Goal: Browse casually: Explore the website without a specific task or goal

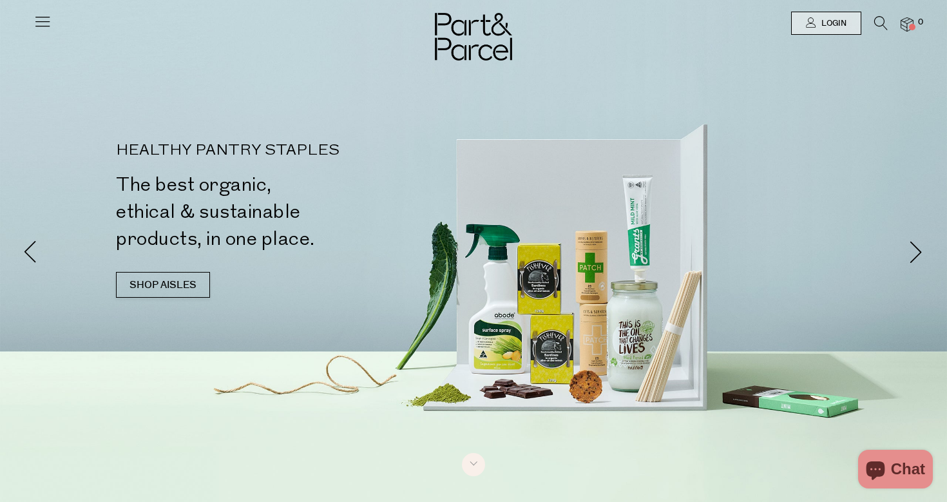
click at [41, 25] on icon at bounding box center [43, 21] width 18 height 18
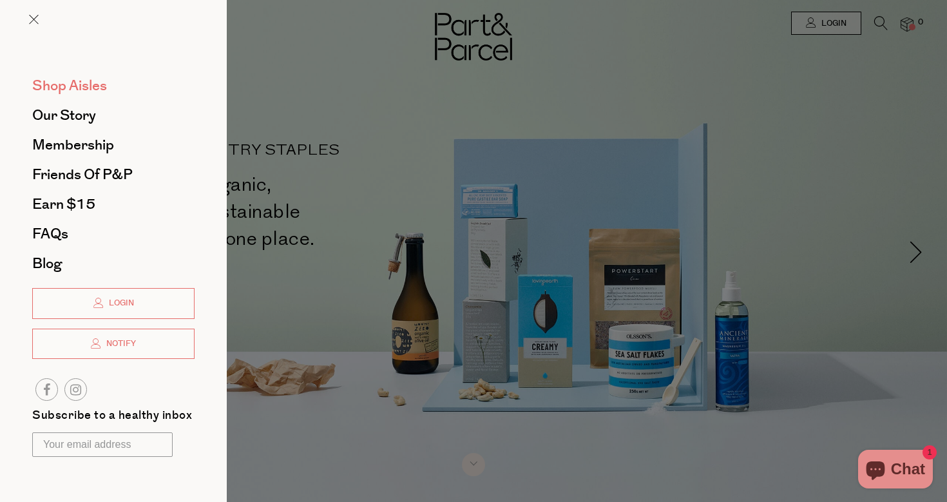
click at [58, 85] on span "Shop Aisles" at bounding box center [69, 85] width 75 height 21
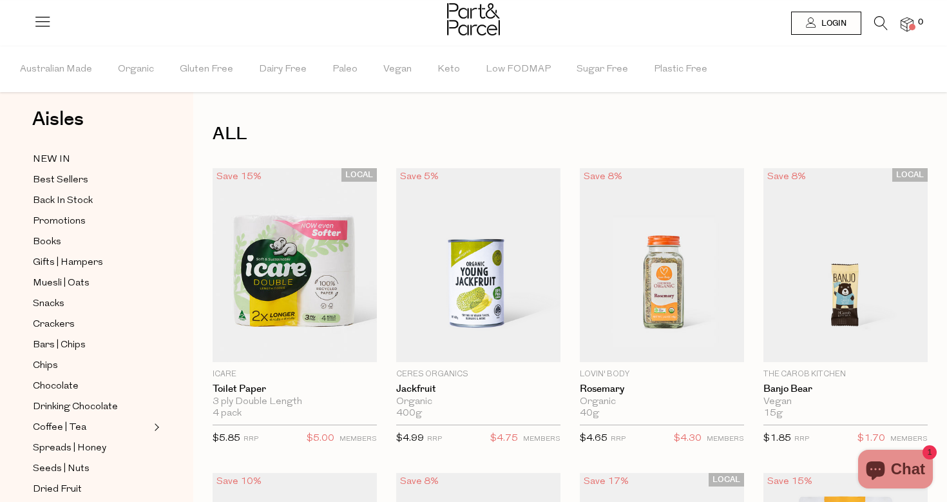
scroll to position [18, 0]
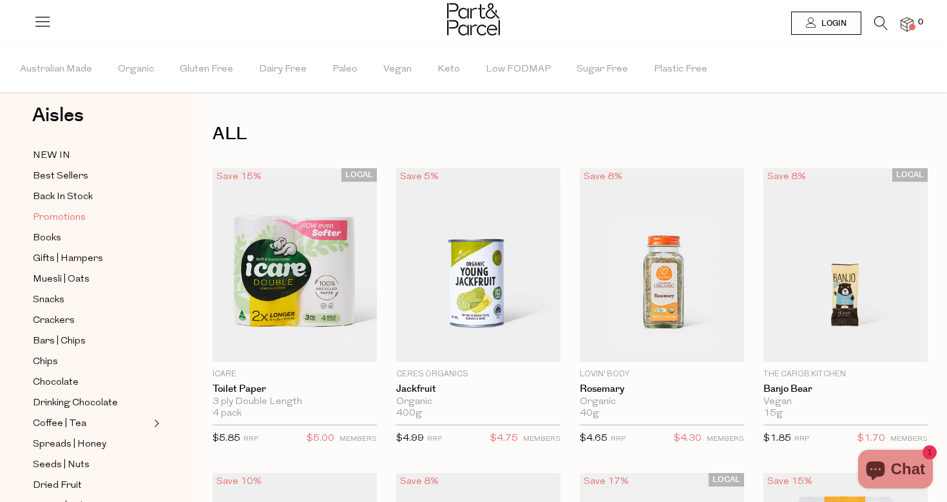
click at [68, 219] on span "Promotions" at bounding box center [59, 217] width 53 height 15
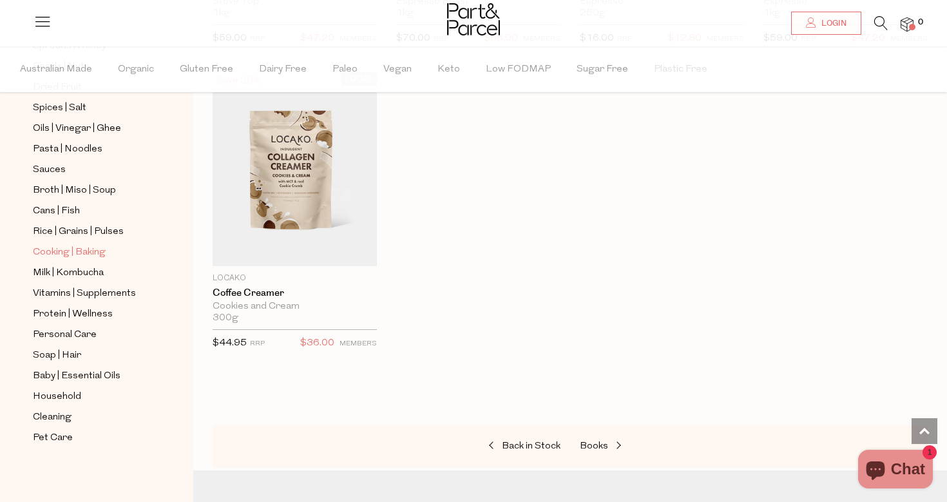
scroll to position [416, 0]
click at [81, 334] on span "Personal Care" at bounding box center [65, 334] width 64 height 15
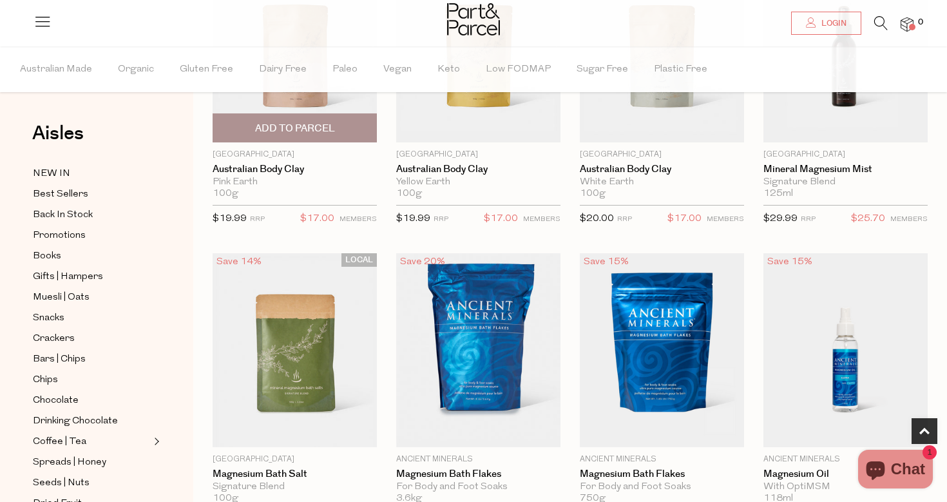
scroll to position [326, 0]
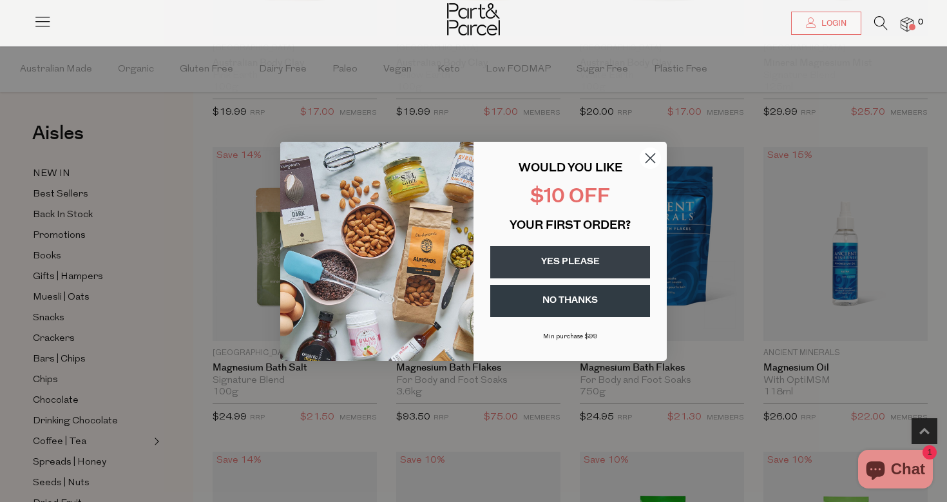
click at [649, 154] on circle "Close dialog" at bounding box center [650, 157] width 21 height 21
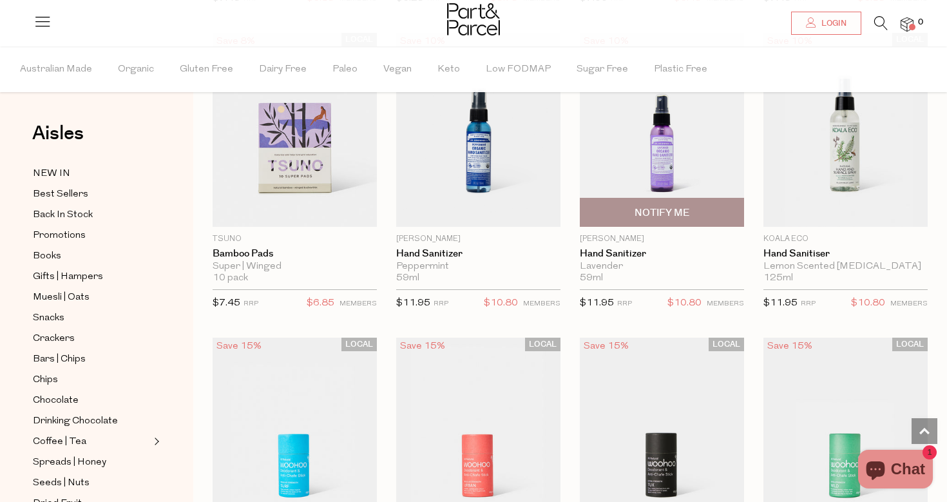
scroll to position [3290, 1]
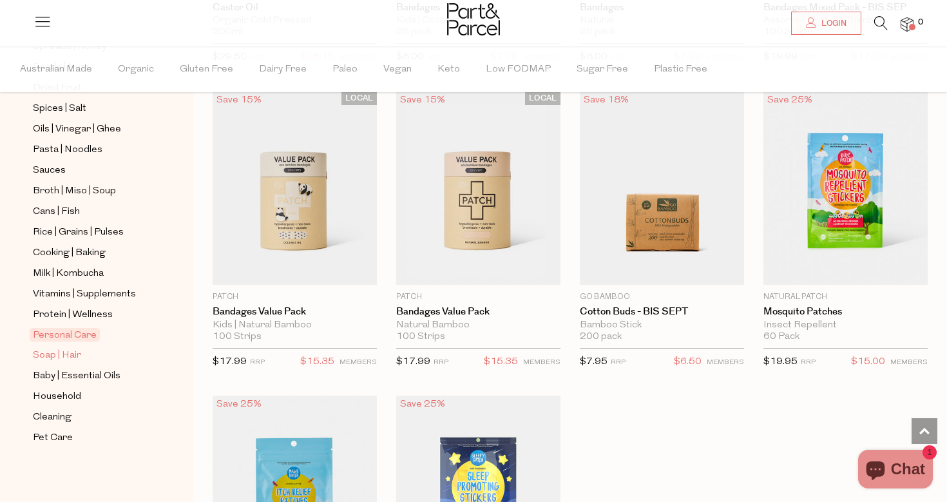
scroll to position [416, 0]
click at [53, 350] on span "Soap | Hair" at bounding box center [57, 355] width 48 height 15
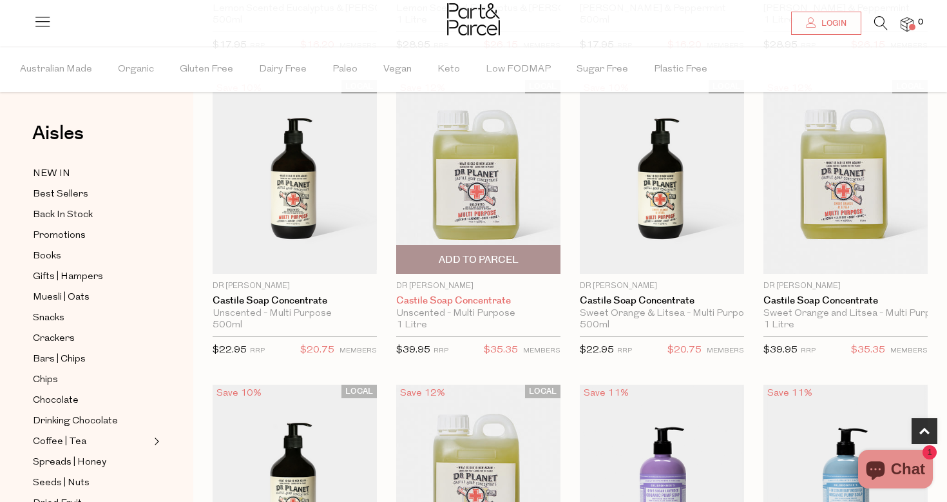
scroll to position [393, 0]
click at [481, 301] on link "Castile Soap Concentrate" at bounding box center [478, 301] width 164 height 12
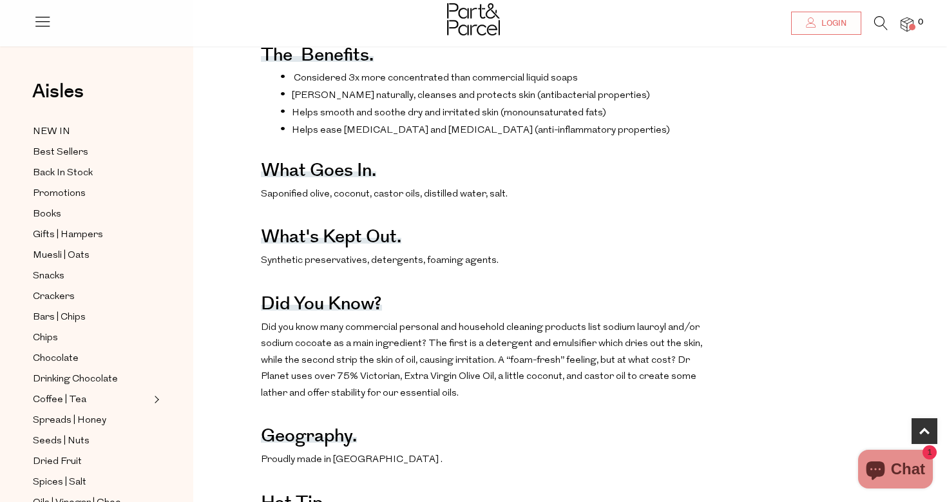
scroll to position [521, 0]
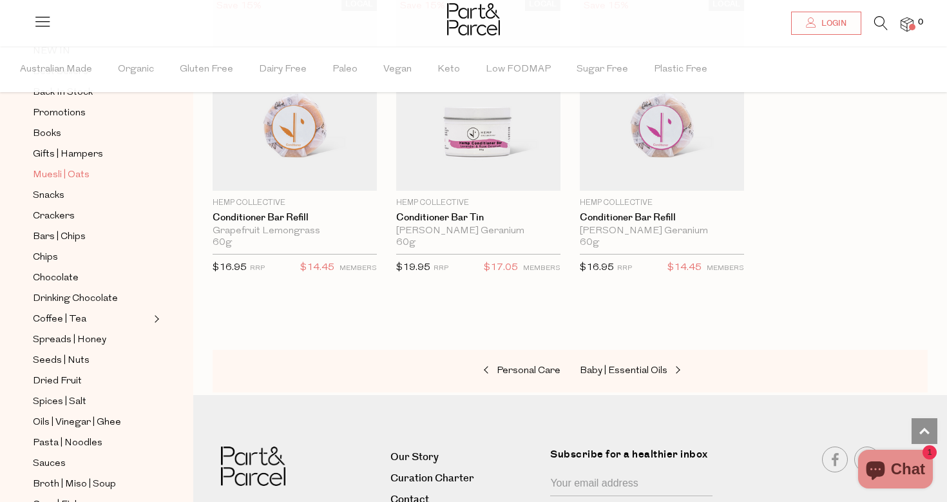
scroll to position [147, 0]
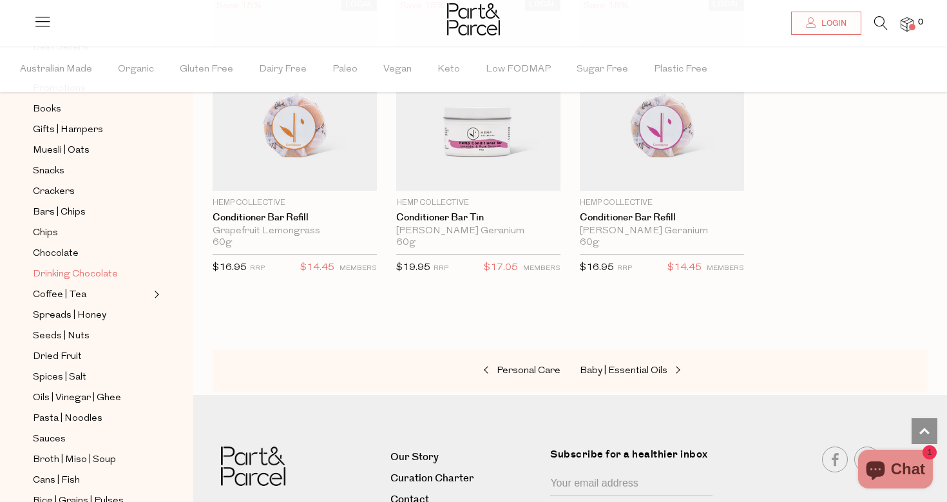
click at [78, 270] on span "Drinking Chocolate" at bounding box center [75, 274] width 85 height 15
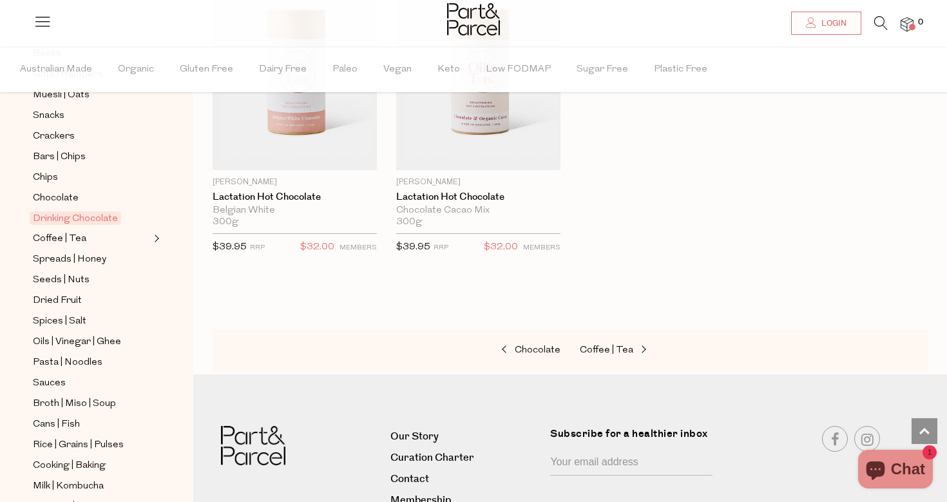
scroll to position [1434, 0]
click at [75, 238] on span "Coffee | Tea" at bounding box center [59, 238] width 53 height 15
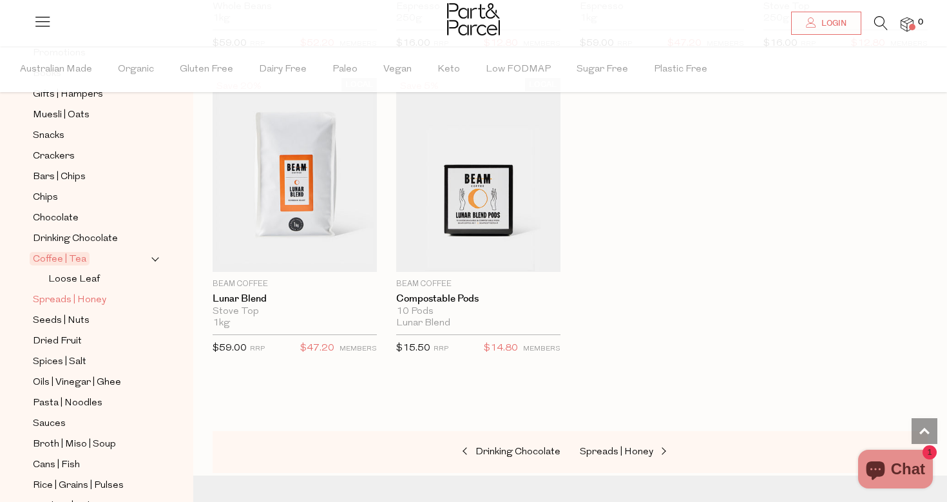
scroll to position [191, 0]
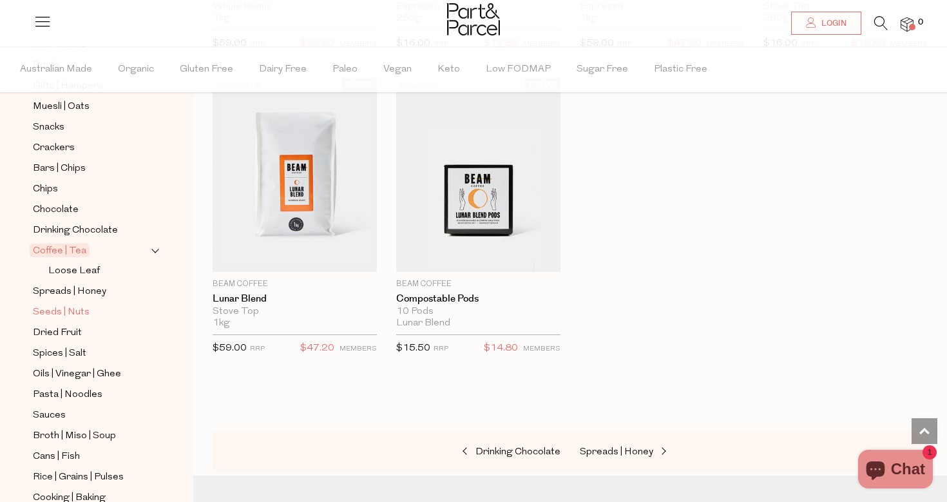
click at [68, 307] on span "Seeds | Nuts" at bounding box center [61, 312] width 57 height 15
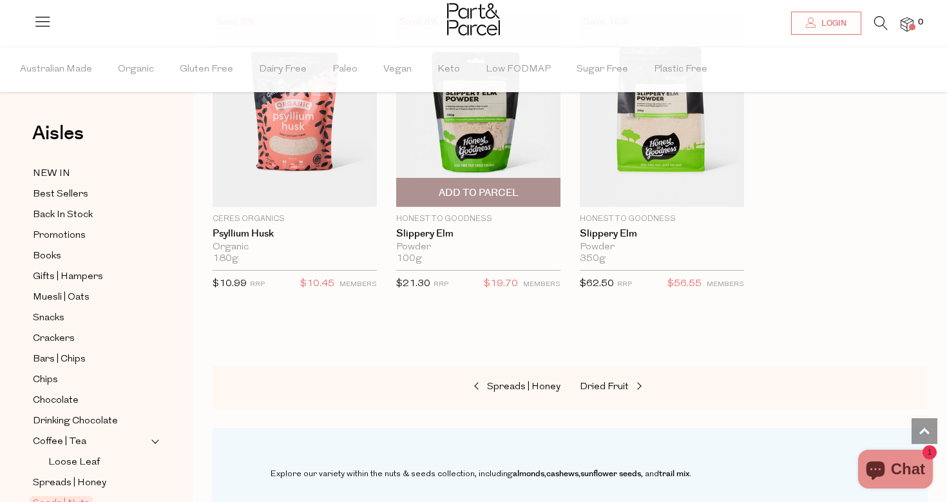
scroll to position [3549, 0]
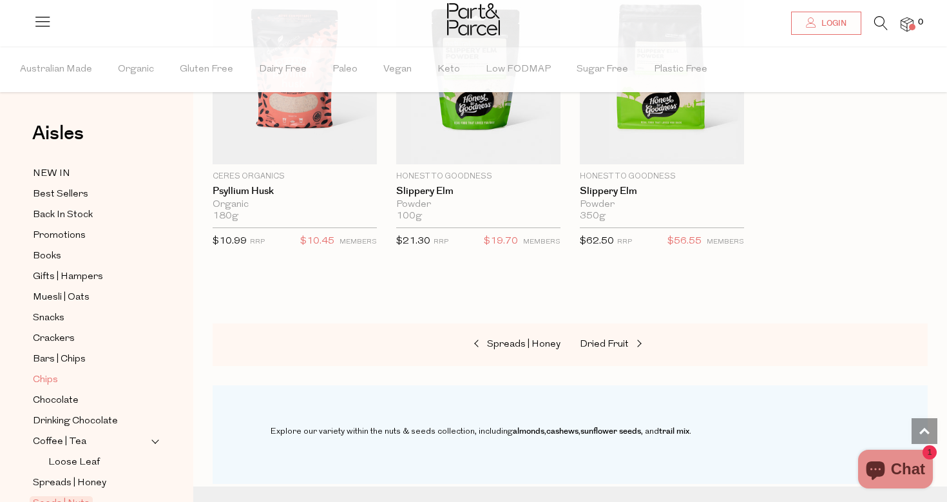
click at [51, 375] on span "Chips" at bounding box center [45, 379] width 25 height 15
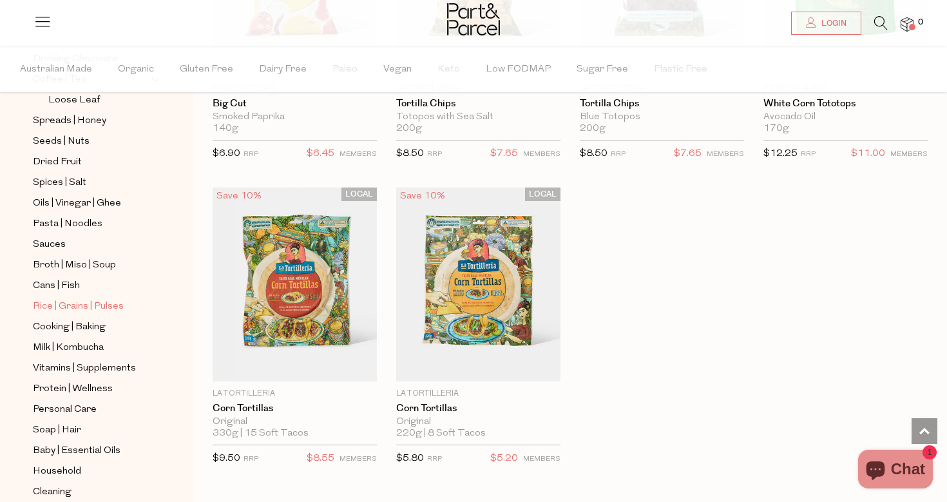
scroll to position [359, 0]
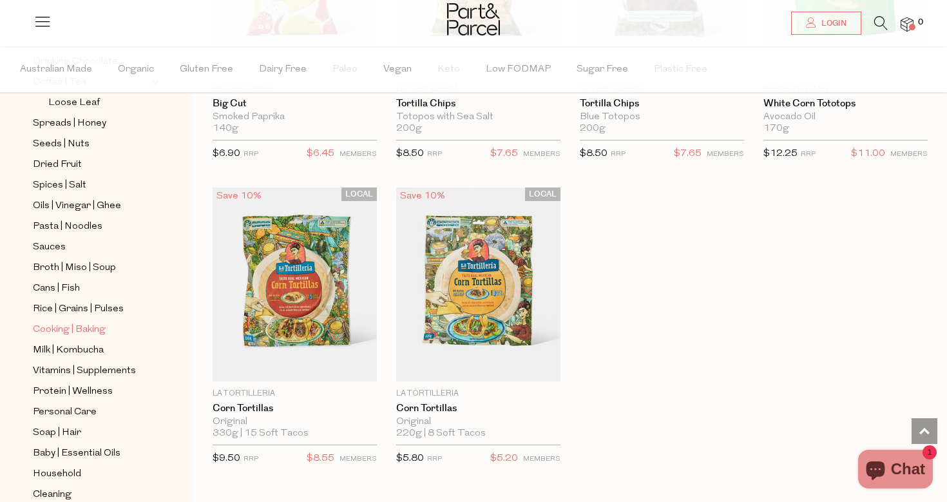
click at [85, 328] on span "Cooking | Baking" at bounding box center [69, 329] width 73 height 15
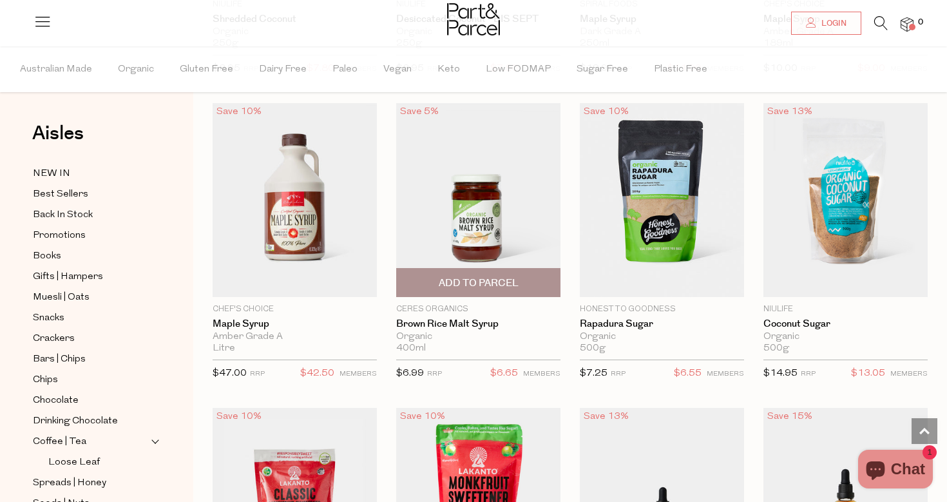
scroll to position [2819, 0]
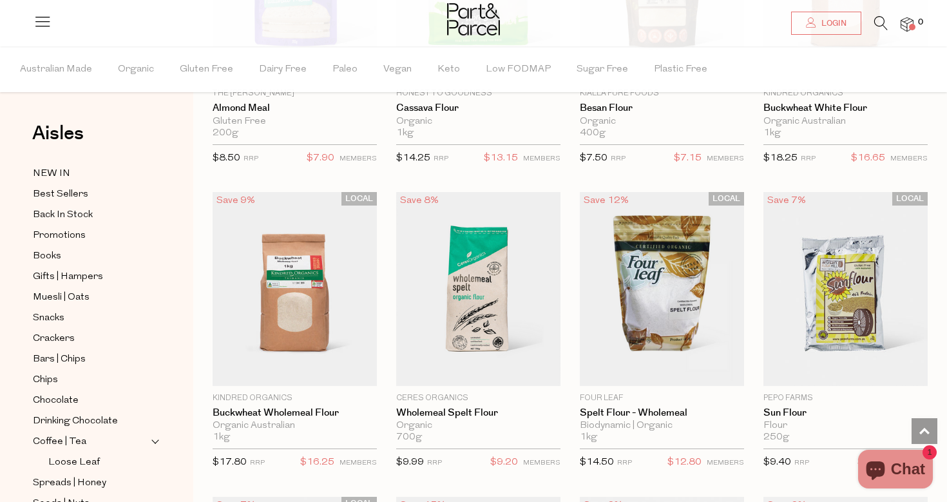
scroll to position [4545, 0]
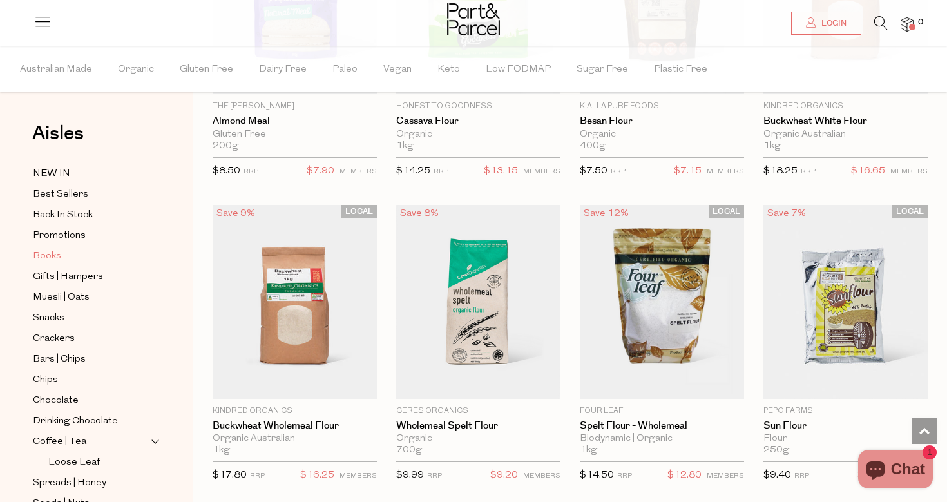
click at [54, 254] on span "Books" at bounding box center [47, 256] width 28 height 15
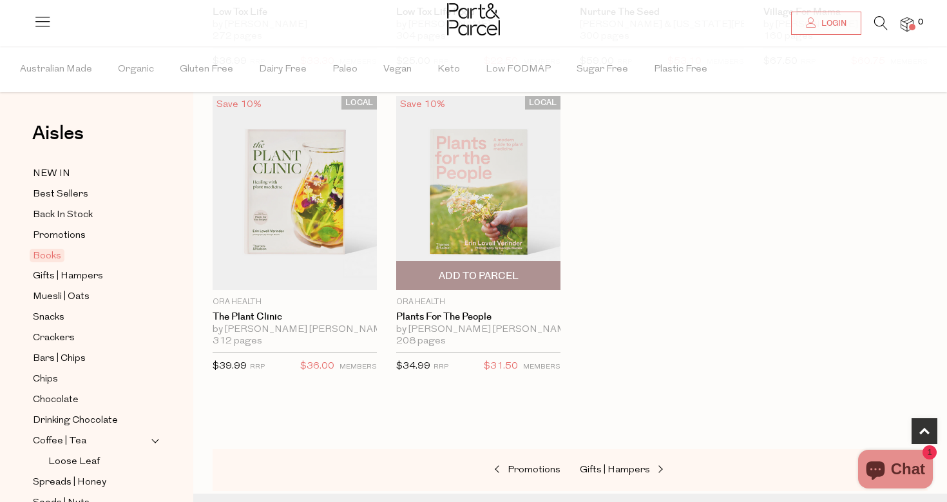
scroll to position [682, 0]
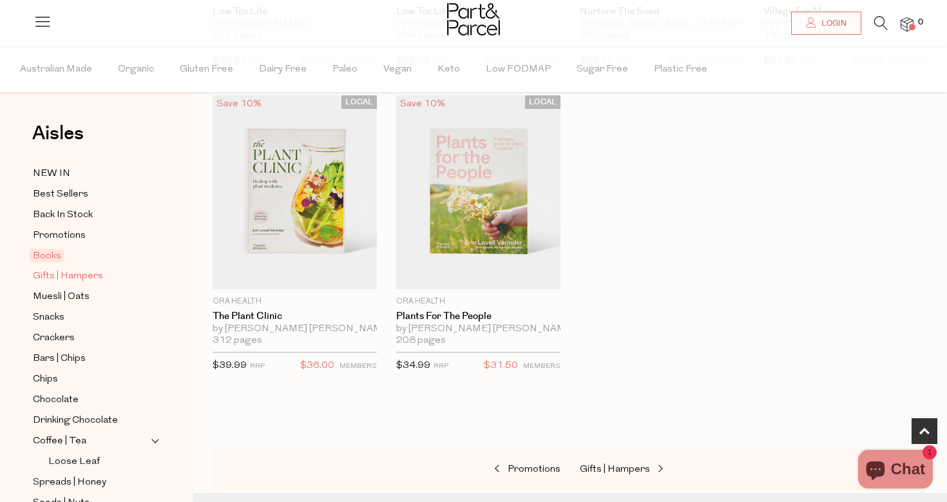
click at [67, 277] on span "Gifts | Hampers" at bounding box center [68, 276] width 70 height 15
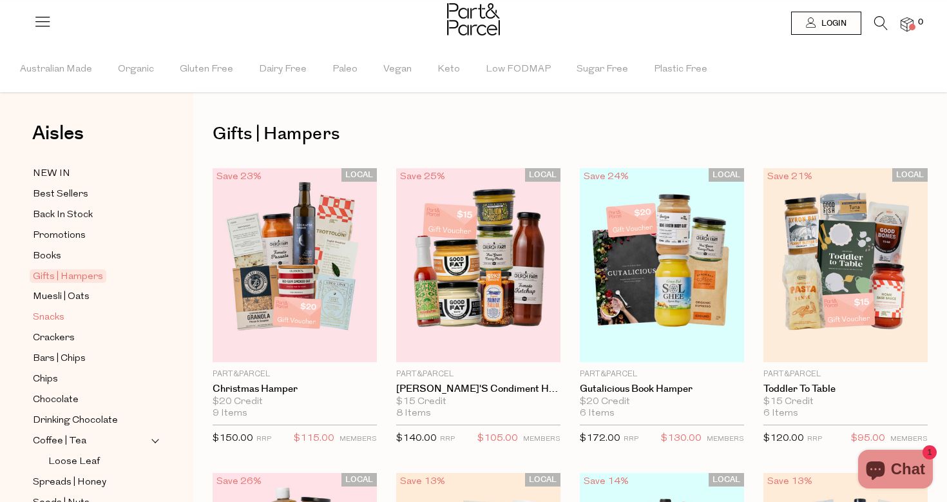
click at [47, 317] on span "Snacks" at bounding box center [49, 317] width 32 height 15
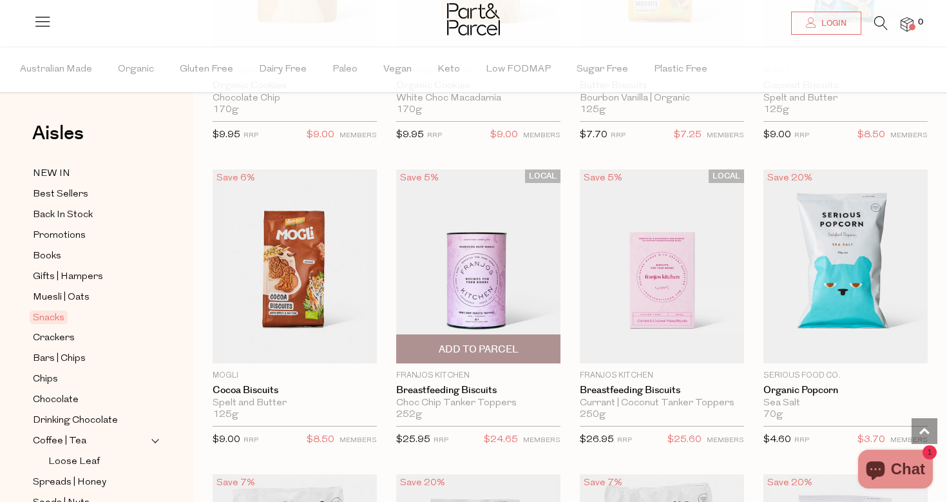
scroll to position [2765, 0]
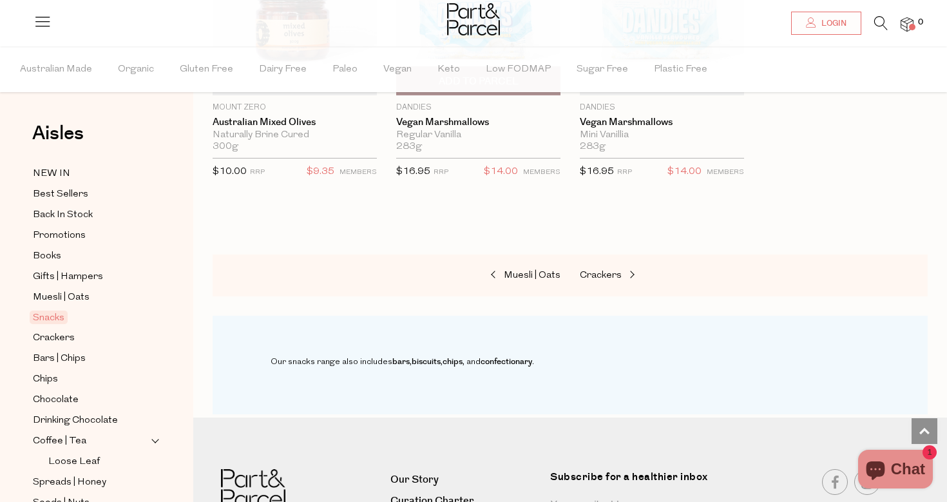
scroll to position [5186, 0]
